Goal: Task Accomplishment & Management: Use online tool/utility

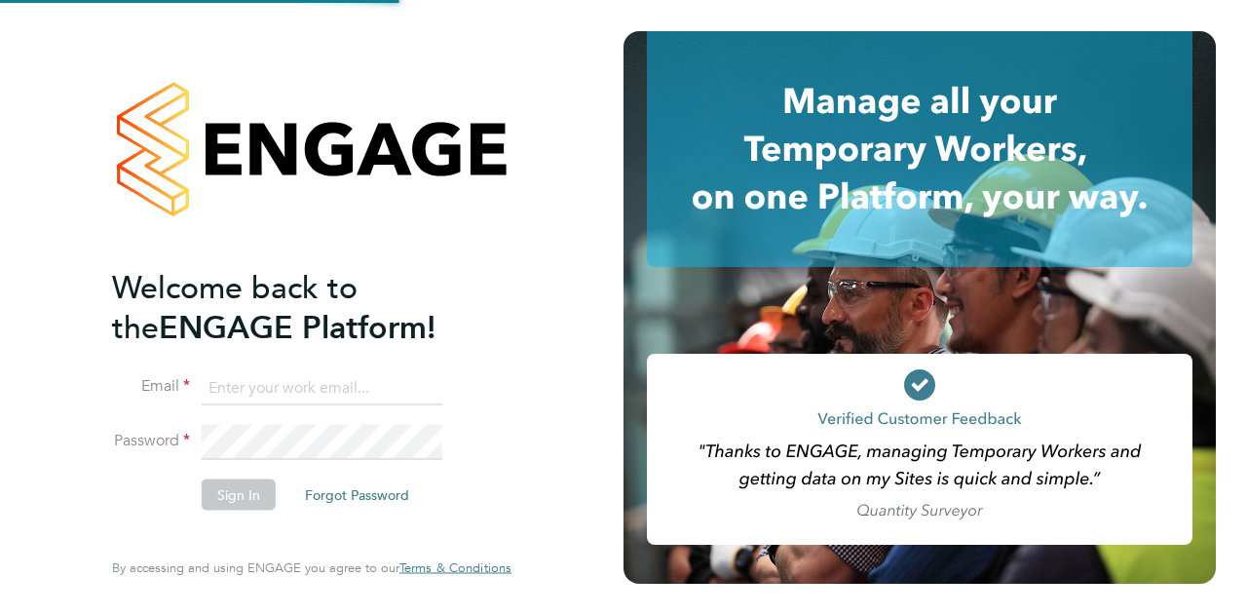
type input "[EMAIL_ADDRESS][PERSON_NAME][DOMAIN_NAME]"
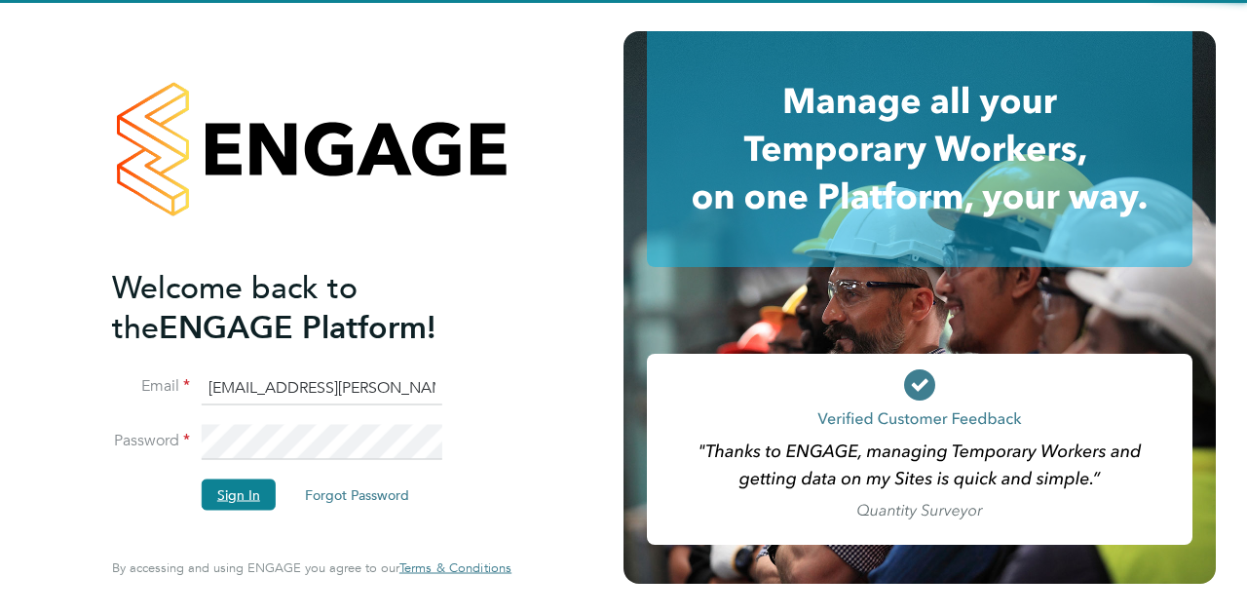
click at [236, 495] on button "Sign In" at bounding box center [239, 493] width 74 height 31
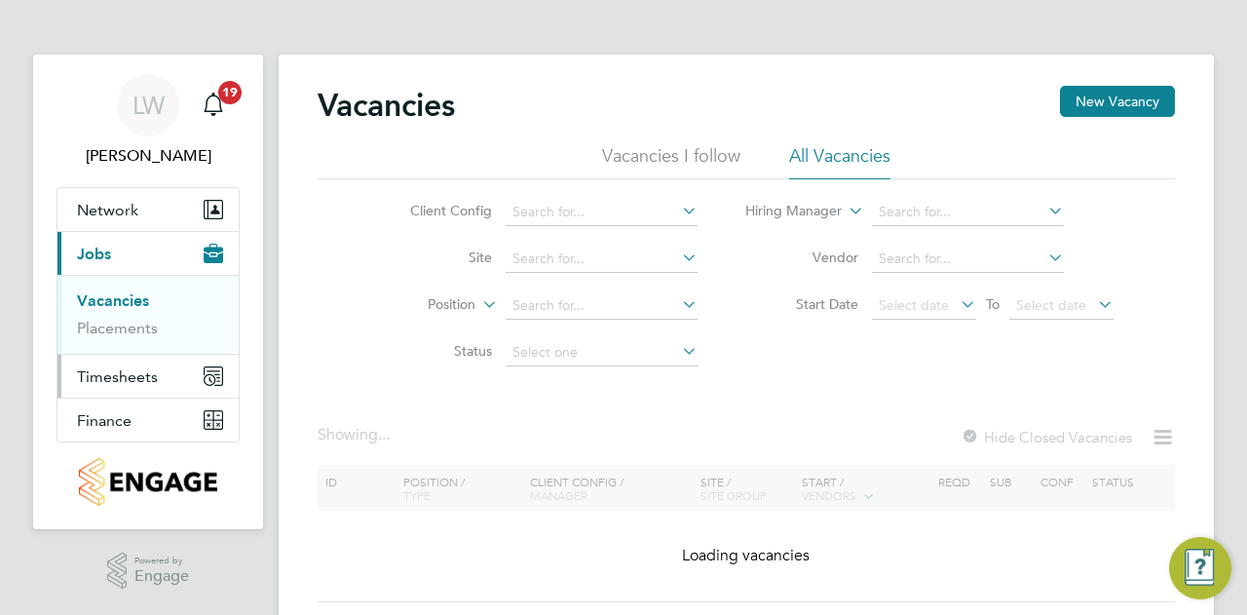
drag, startPoint x: 104, startPoint y: 372, endPoint x: 101, endPoint y: 384, distance: 12.1
click at [103, 373] on span "Timesheets" at bounding box center [117, 376] width 81 height 19
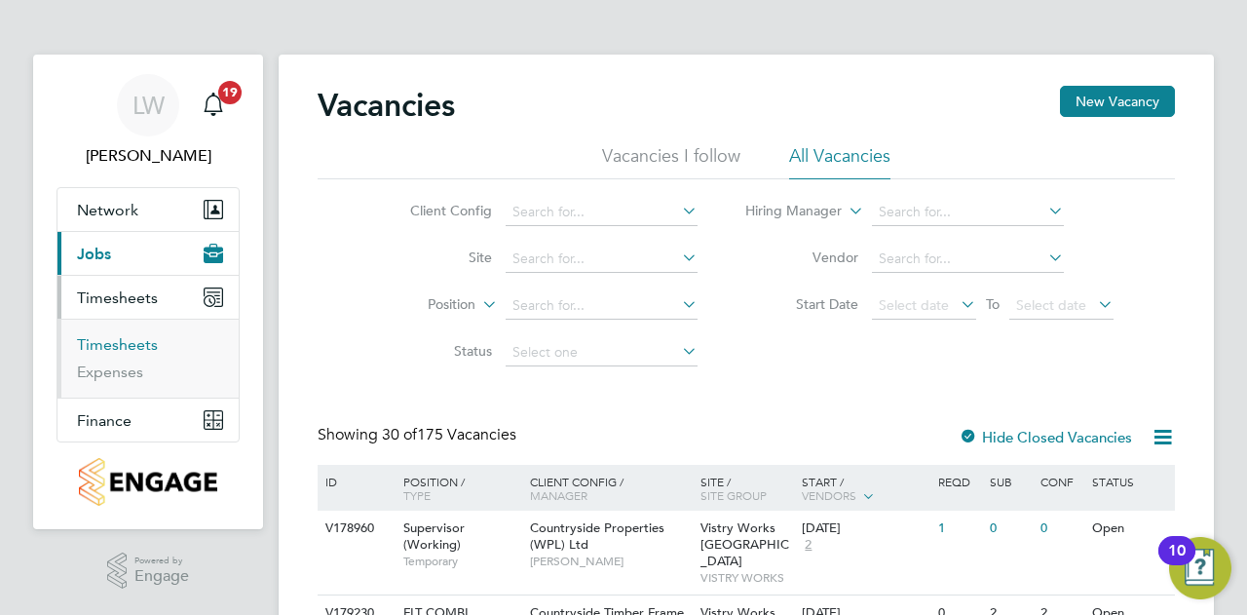
click at [138, 342] on link "Timesheets" at bounding box center [117, 344] width 81 height 19
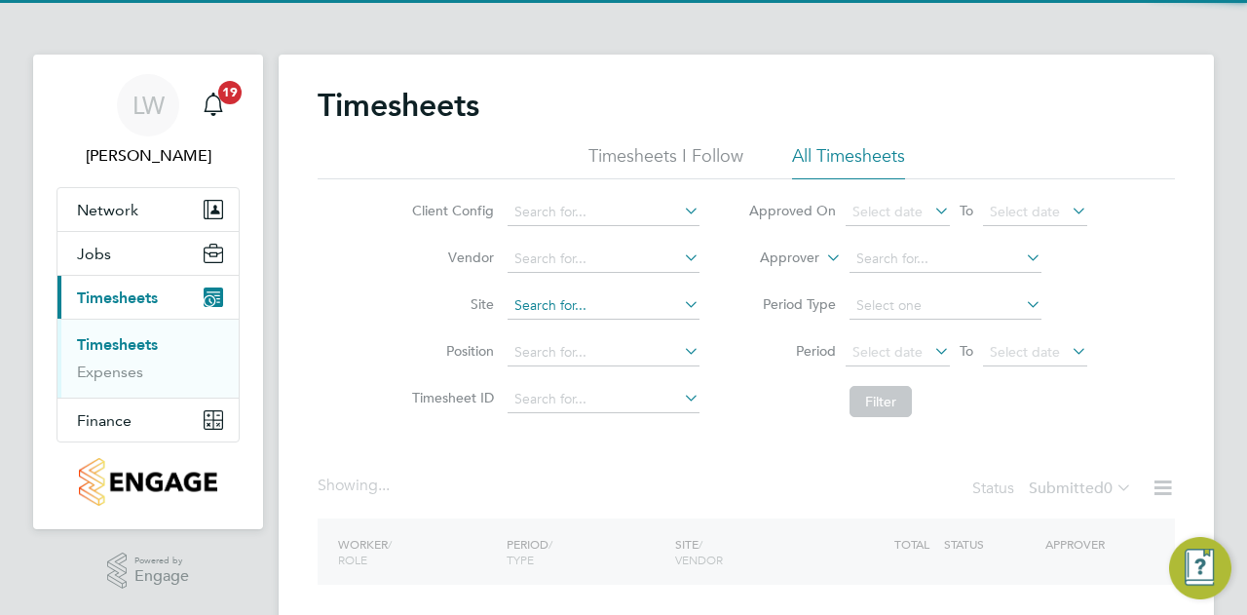
click at [562, 314] on input at bounding box center [604, 305] width 192 height 27
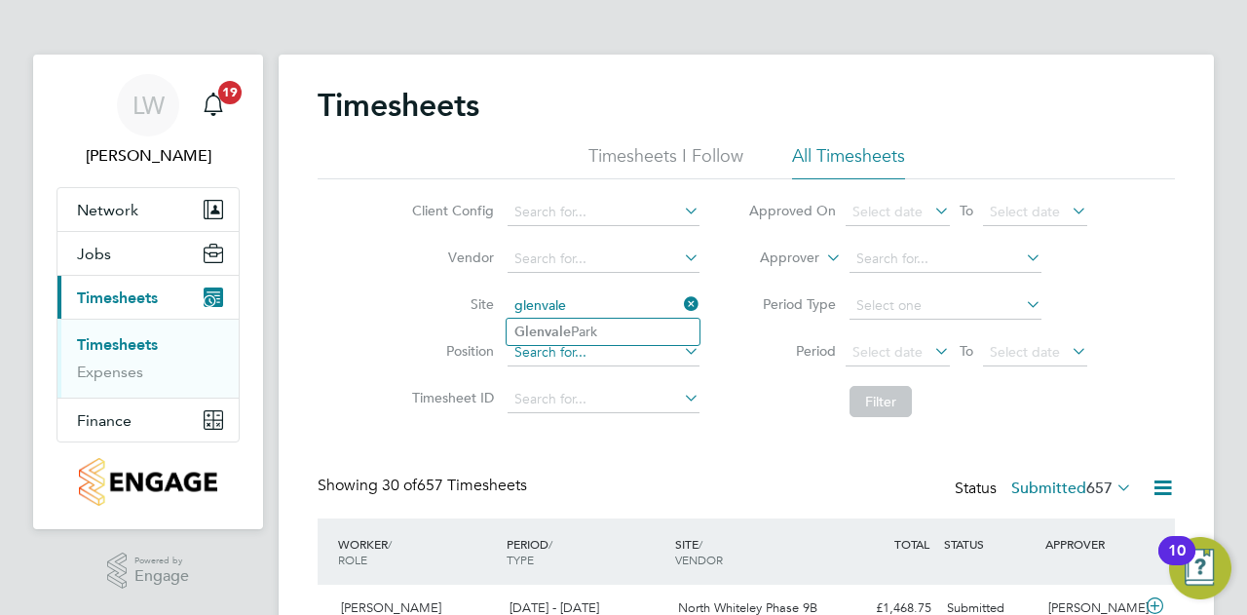
drag, startPoint x: 585, startPoint y: 315, endPoint x: 655, endPoint y: 350, distance: 78.4
click at [590, 328] on li "Glenvale Park" at bounding box center [603, 332] width 193 height 26
type input "Glenvale Park"
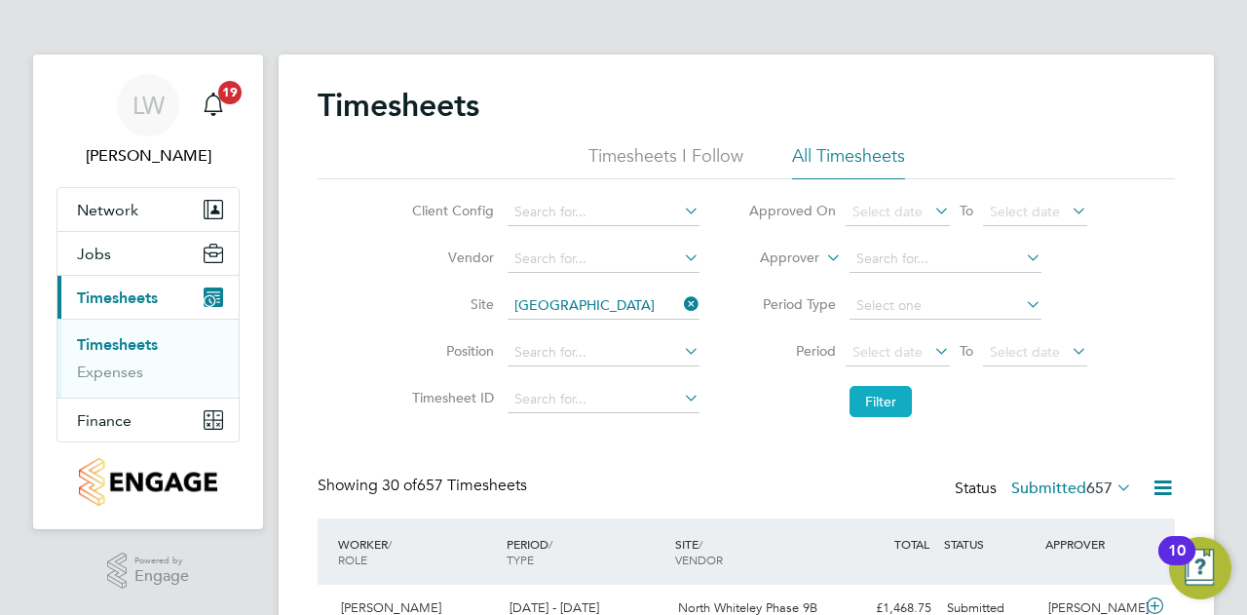
click at [867, 404] on button "Filter" at bounding box center [881, 401] width 62 height 31
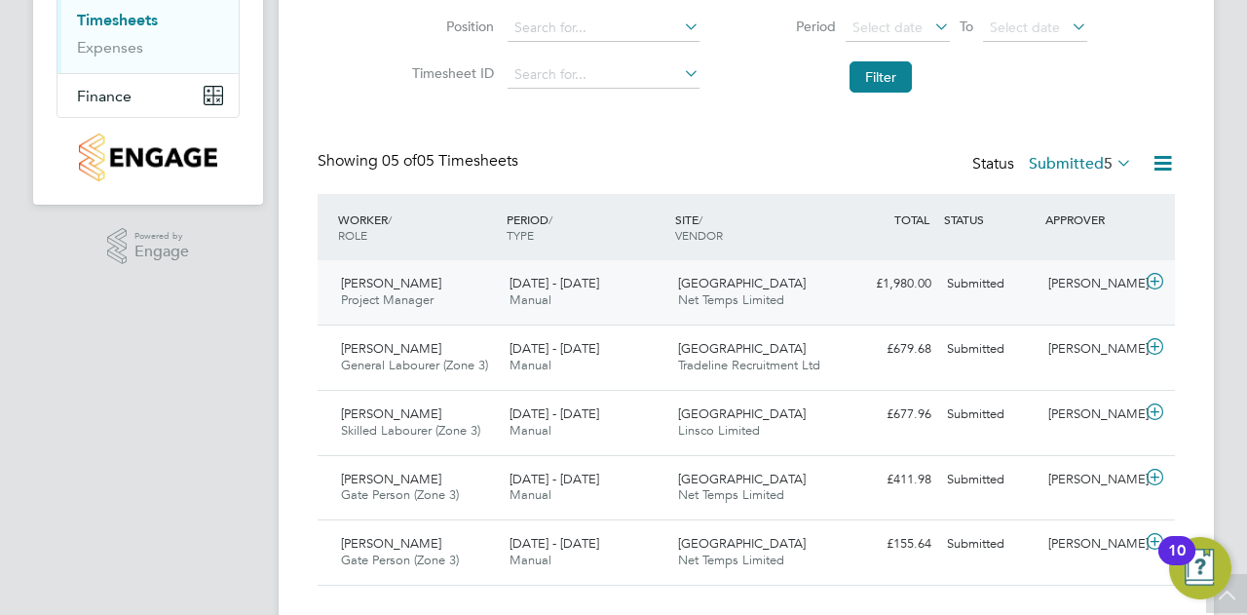
click at [599, 287] on span "18 - 24 Aug 2025" at bounding box center [555, 283] width 90 height 17
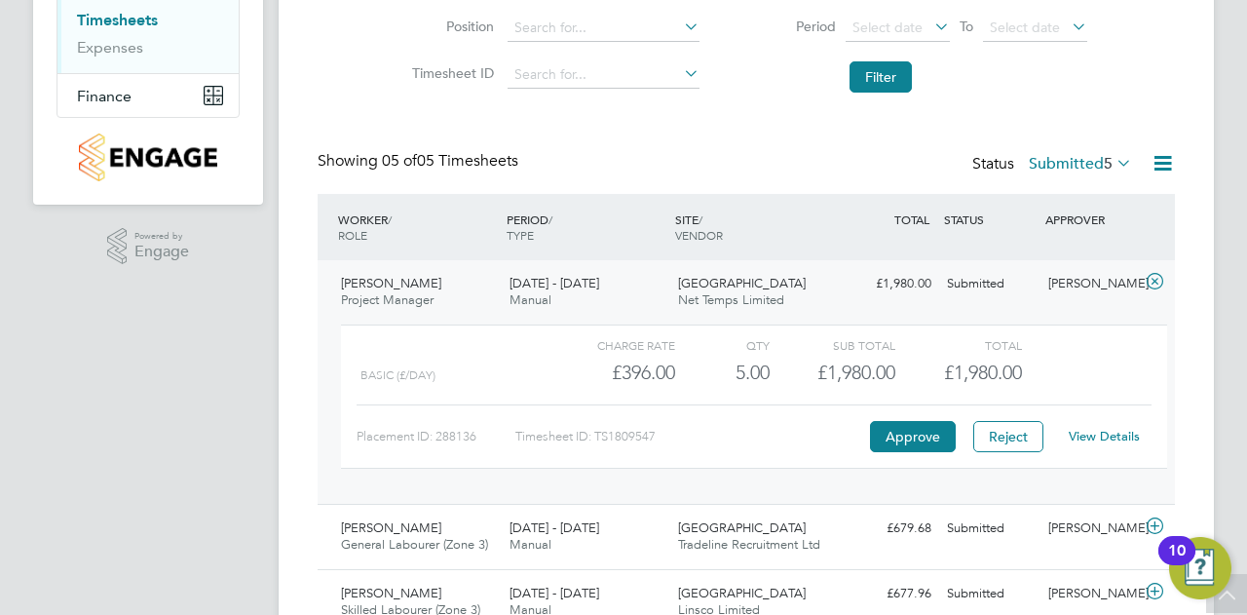
drag, startPoint x: 732, startPoint y: 371, endPoint x: 717, endPoint y: 378, distance: 16.1
click at [735, 369] on div "5.00" at bounding box center [722, 373] width 95 height 32
click at [796, 373] on div "Basic (£/day) £396.00 5 5.00 5 £1,980.00 £1,980.00" at bounding box center [754, 373] width 826 height 32
click at [715, 367] on div "5.00" at bounding box center [722, 373] width 95 height 32
drag, startPoint x: 506, startPoint y: 282, endPoint x: 567, endPoint y: 283, distance: 61.4
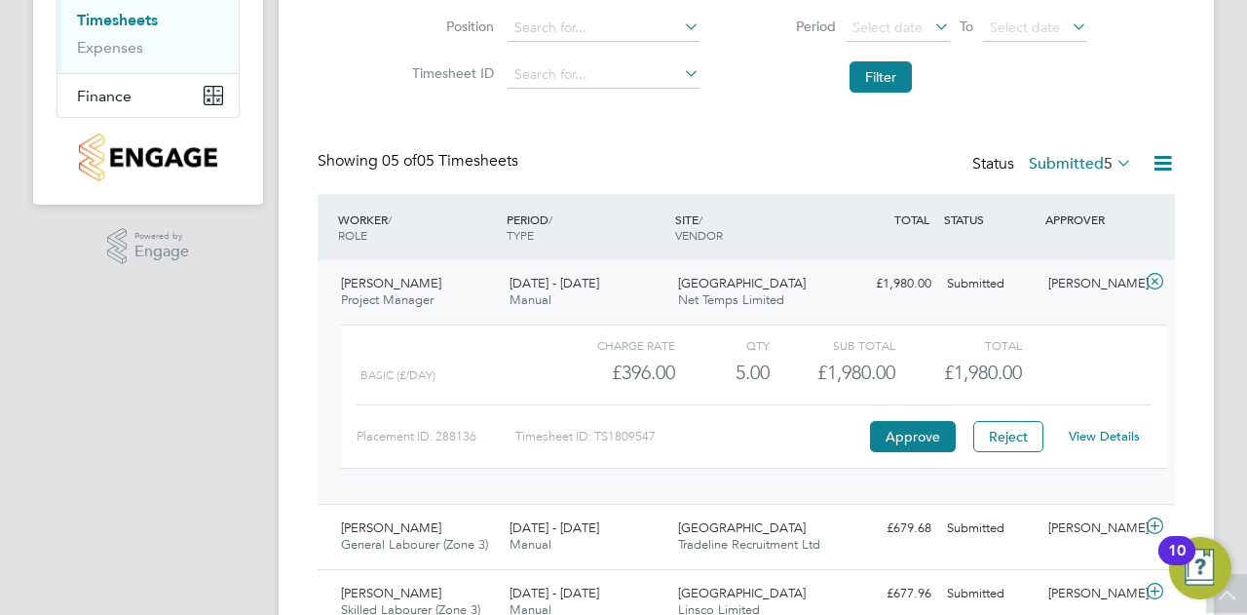
click at [567, 283] on div "18 - 24 Aug 2025 Manual" at bounding box center [586, 292] width 169 height 49
